Goal: Task Accomplishment & Management: Use online tool/utility

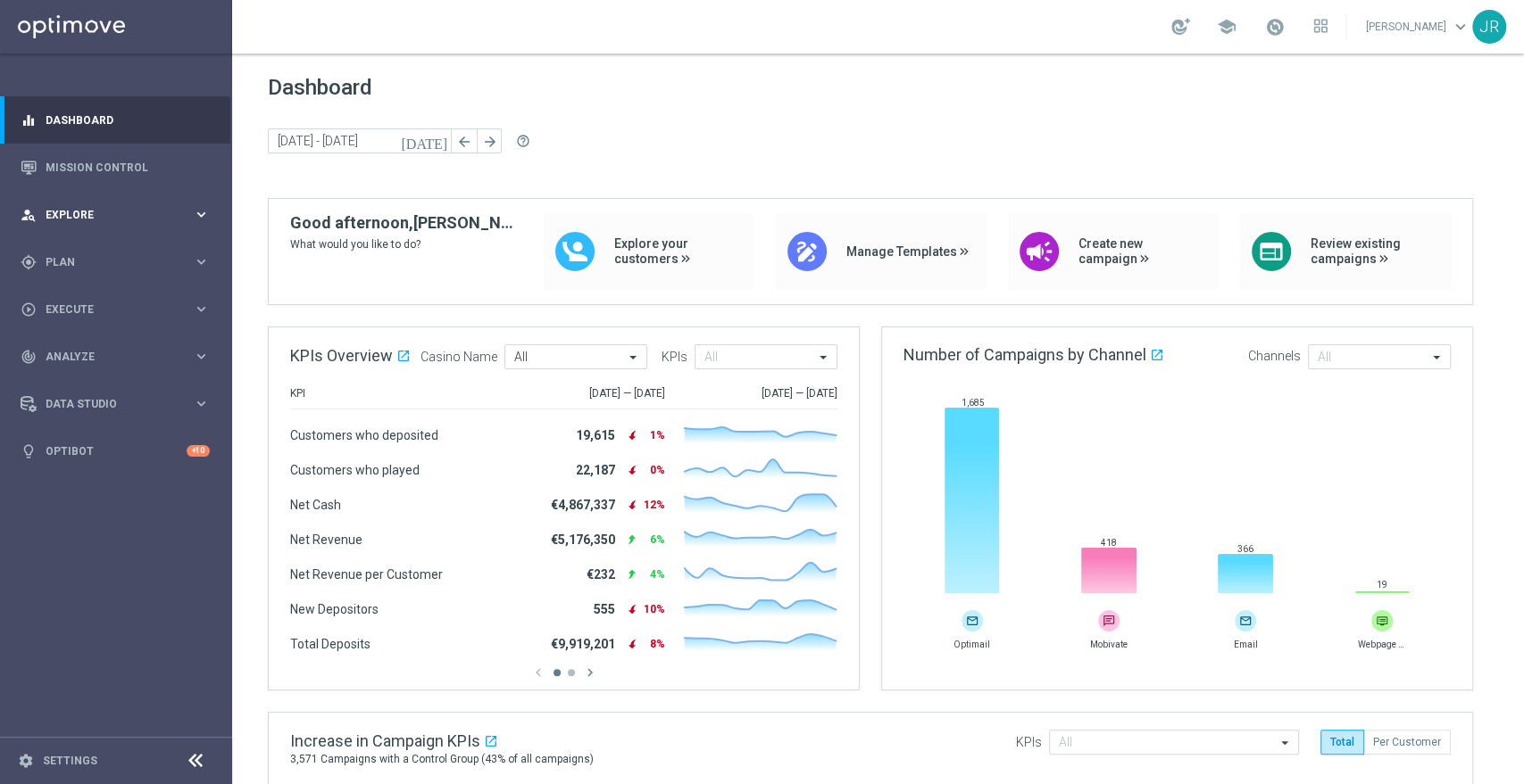
click at [129, 226] on div "person_search Explore keyboard_arrow_right" at bounding box center [115, 215] width 231 height 47
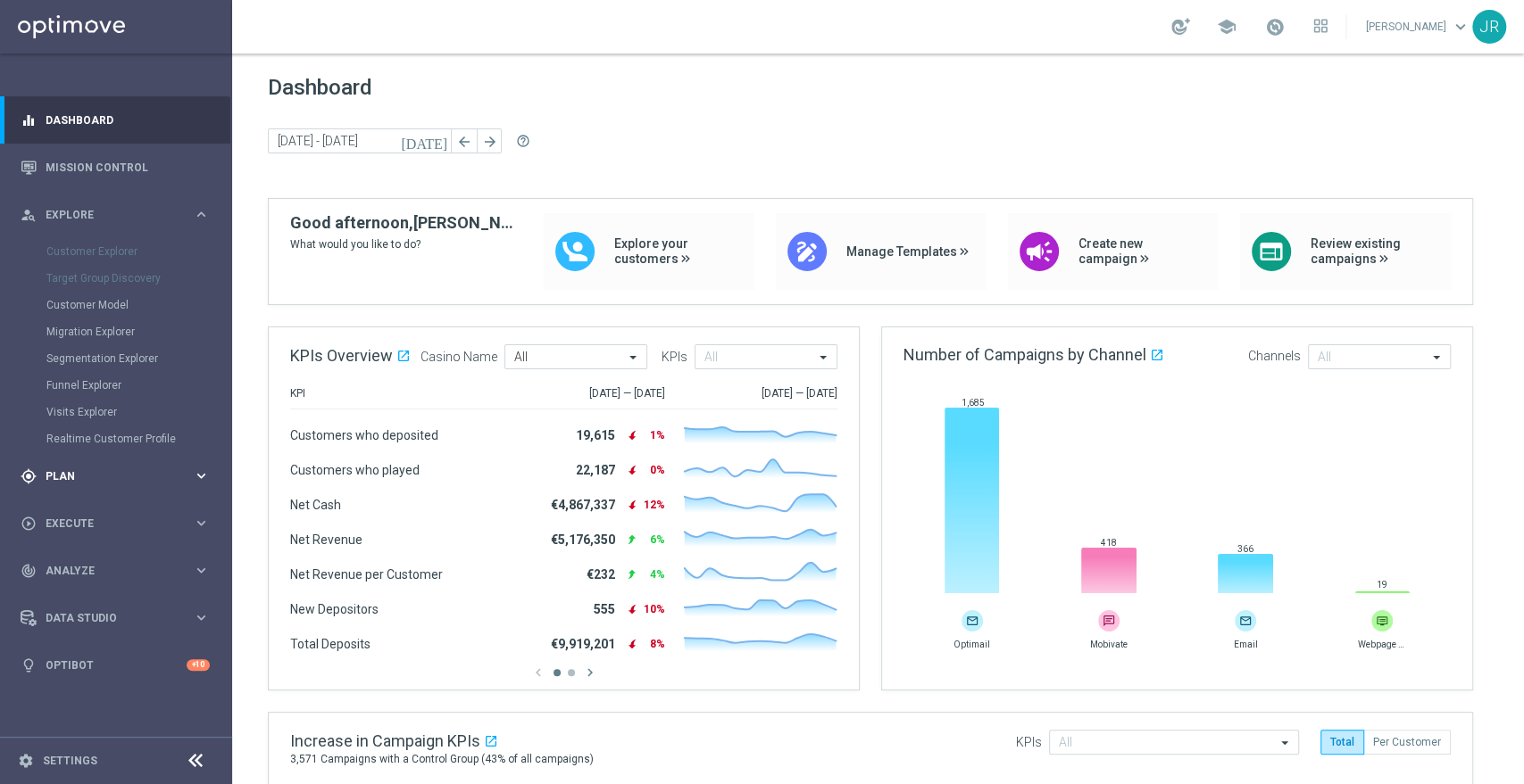
click at [114, 471] on span "Plan" at bounding box center [119, 476] width 147 height 10
click at [162, 361] on accordion "Templates keyboard_arrow_right Optimail Web Push Notifications Webpage Pop-up" at bounding box center [139, 352] width 184 height 27
click at [167, 353] on span "Templates" at bounding box center [111, 352] width 127 height 10
click at [172, 373] on link "Optimail" at bounding box center [120, 379] width 130 height 14
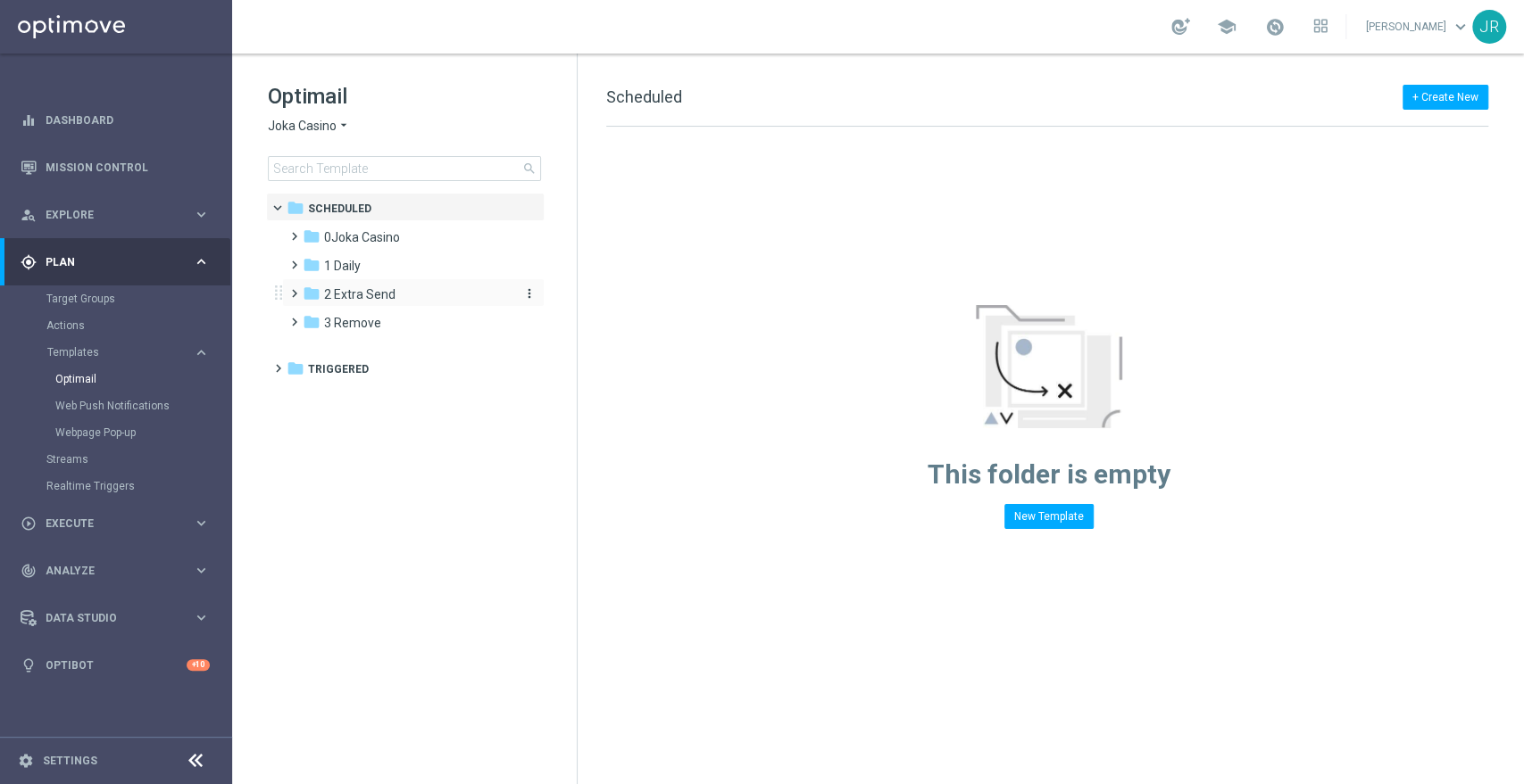
click at [325, 289] on span "2 Extra Send" at bounding box center [359, 294] width 71 height 16
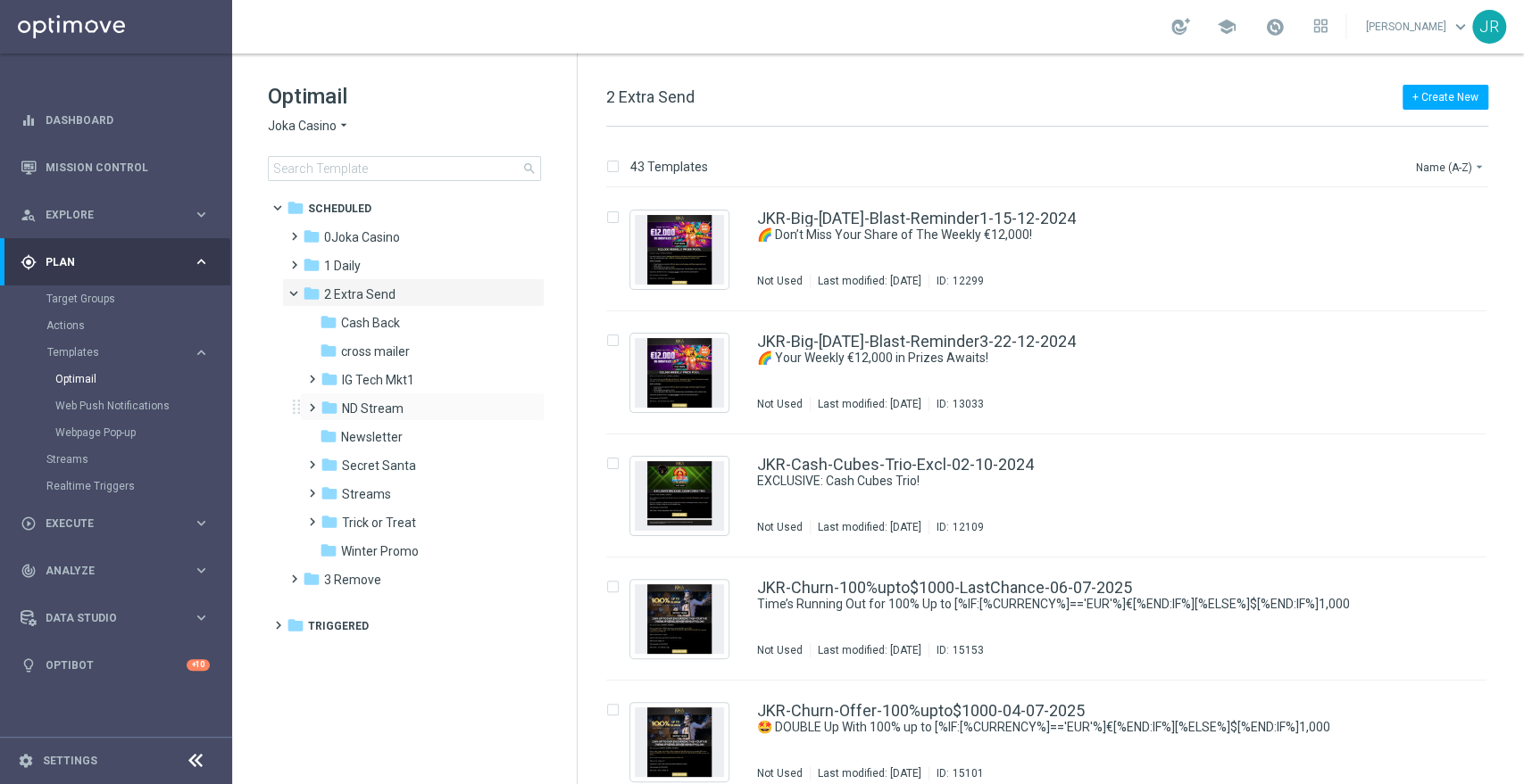
click at [310, 401] on span at bounding box center [309, 400] width 8 height 8
click at [308, 482] on span at bounding box center [309, 486] width 8 height 8
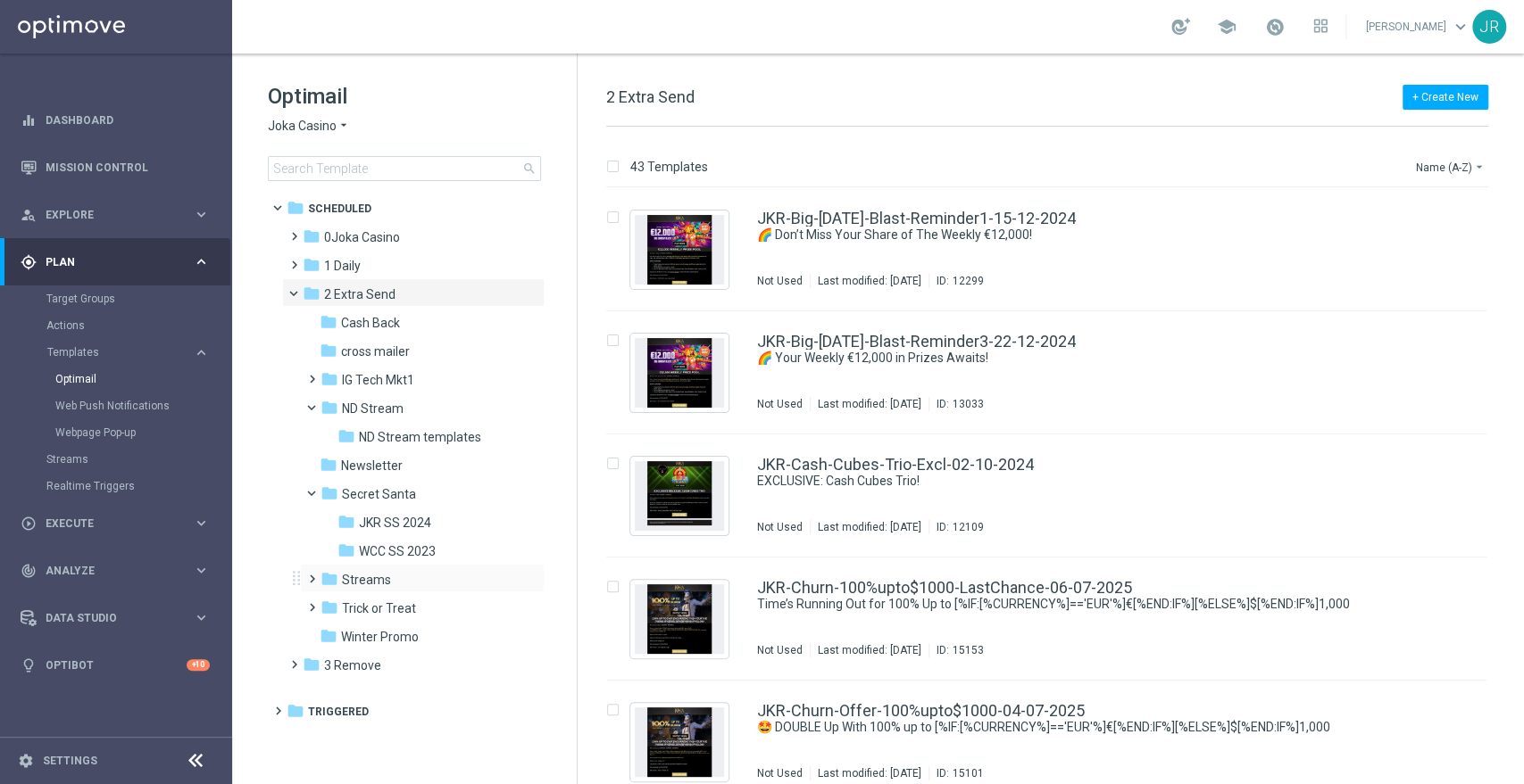
click at [312, 574] on span at bounding box center [309, 571] width 8 height 8
click at [376, 611] on span "Conversion" at bounding box center [390, 608] width 64 height 16
